Goal: Information Seeking & Learning: Learn about a topic

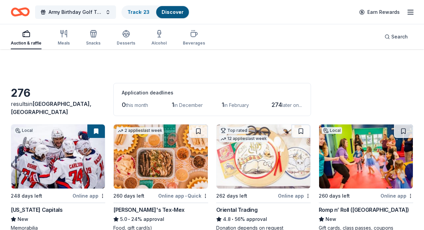
scroll to position [183, 0]
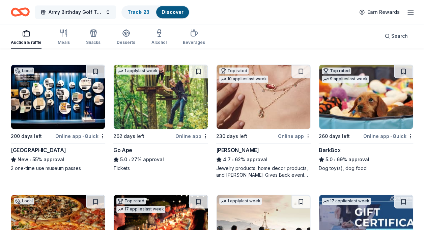
click at [108, 12] on button "Army Birthday Golf Tournament" at bounding box center [75, 11] width 81 height 13
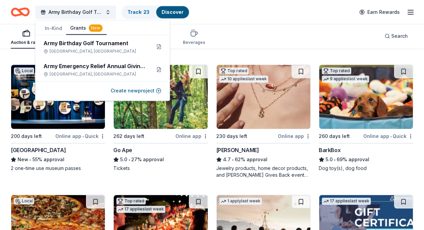
click at [82, 28] on button "Grants New" at bounding box center [86, 28] width 40 height 13
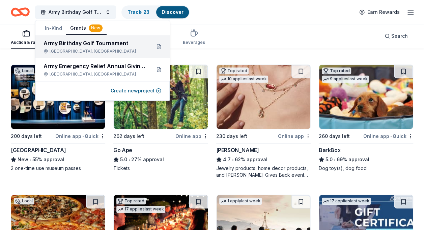
click at [90, 44] on div "Army Birthday Golf Tournament" at bounding box center [94, 43] width 102 height 8
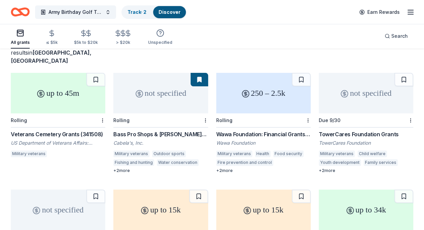
scroll to position [47, 0]
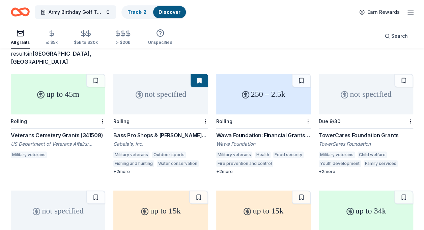
click at [265, 131] on div "Wawa Foundation: Financial Grants - Local Connection Grants (Grants less than $…" at bounding box center [263, 135] width 94 height 8
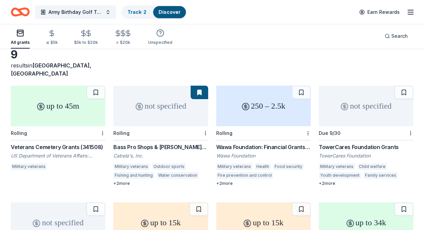
scroll to position [31, 0]
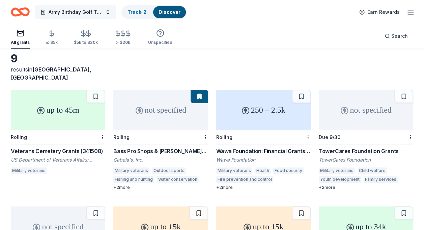
click at [107, 11] on button "Army Birthday Golf Tournament" at bounding box center [75, 11] width 81 height 13
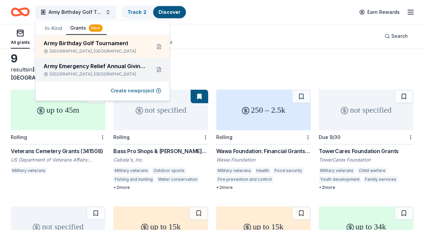
click at [106, 65] on div "Army Emergency Relief Annual Giving Campaign" at bounding box center [94, 66] width 102 height 8
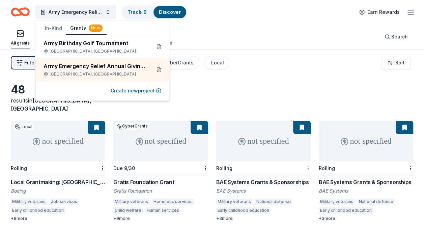
click at [77, 178] on div "Local Grantmaking: National Capital Region" at bounding box center [58, 182] width 94 height 8
